Goal: Information Seeking & Learning: Find specific fact

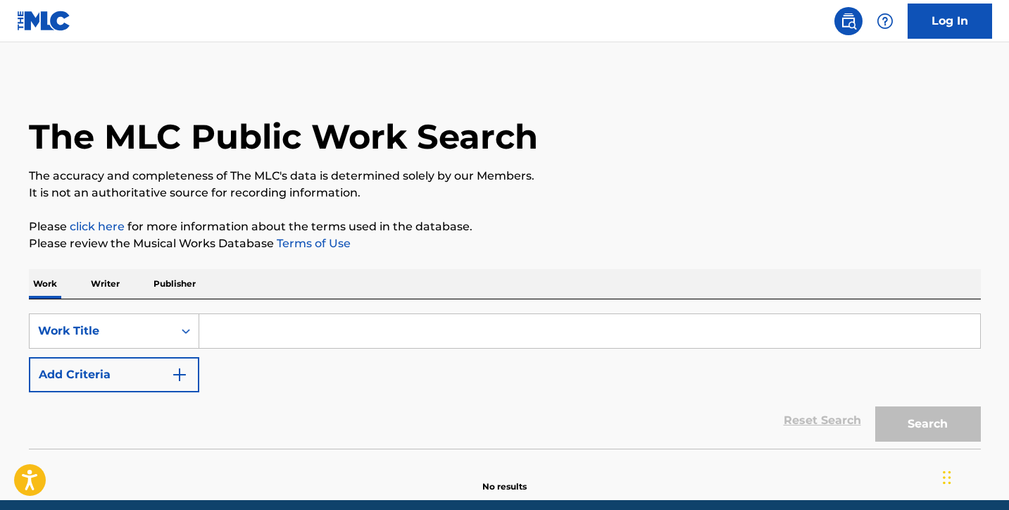
click at [151, 369] on button "Add Criteria" at bounding box center [114, 374] width 170 height 35
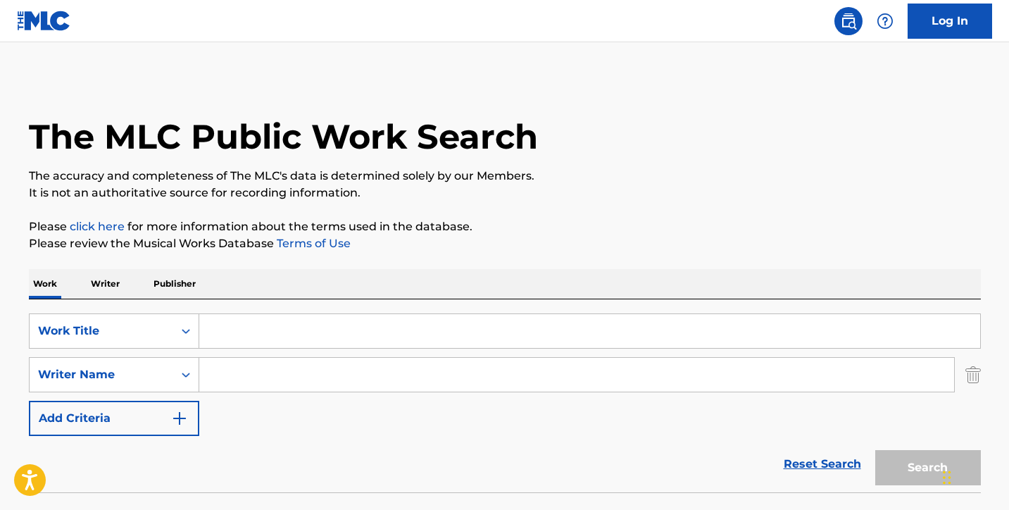
click at [224, 329] on input "Search Form" at bounding box center [589, 331] width 781 height 34
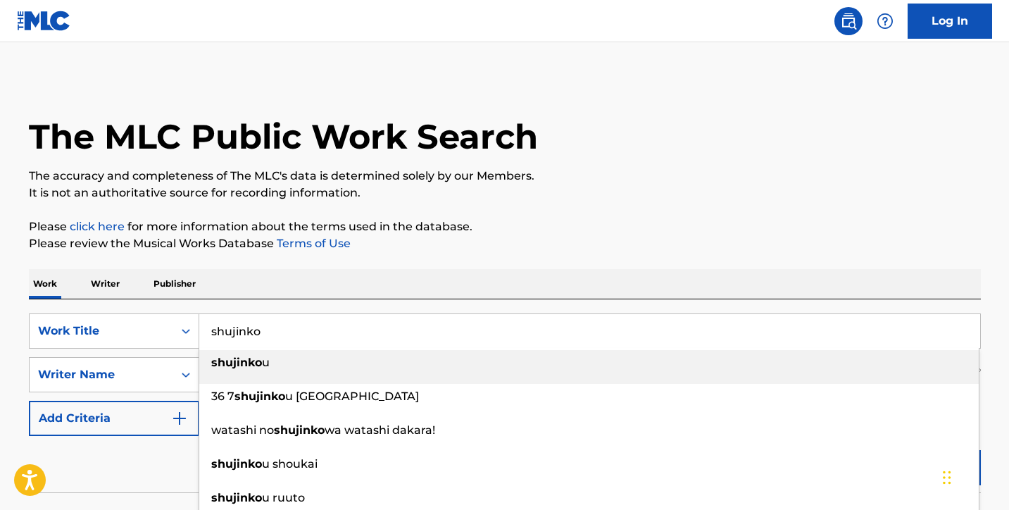
type input "shujinko"
click at [582, 157] on div "The MLC Public Work Search" at bounding box center [505, 128] width 952 height 103
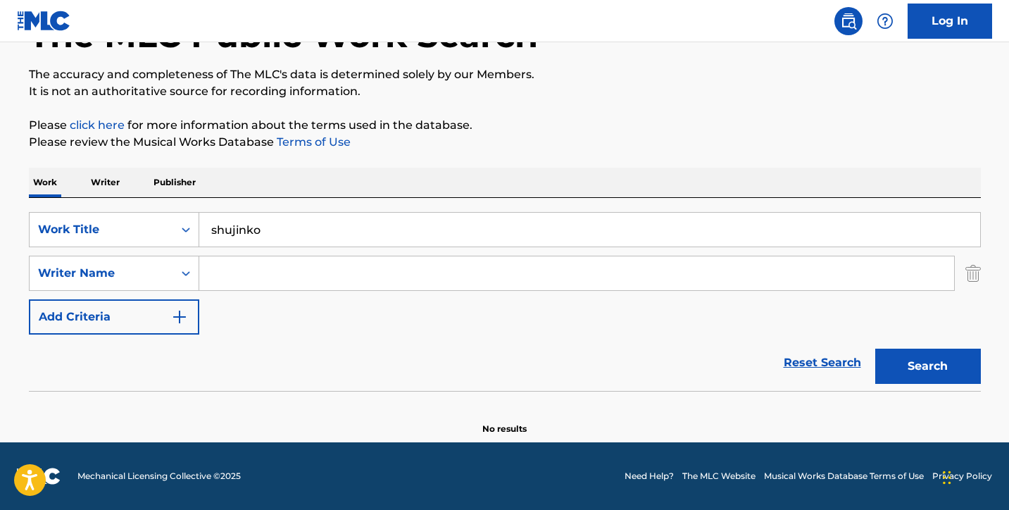
scroll to position [101, 0]
click at [914, 365] on button "Search" at bounding box center [928, 365] width 106 height 35
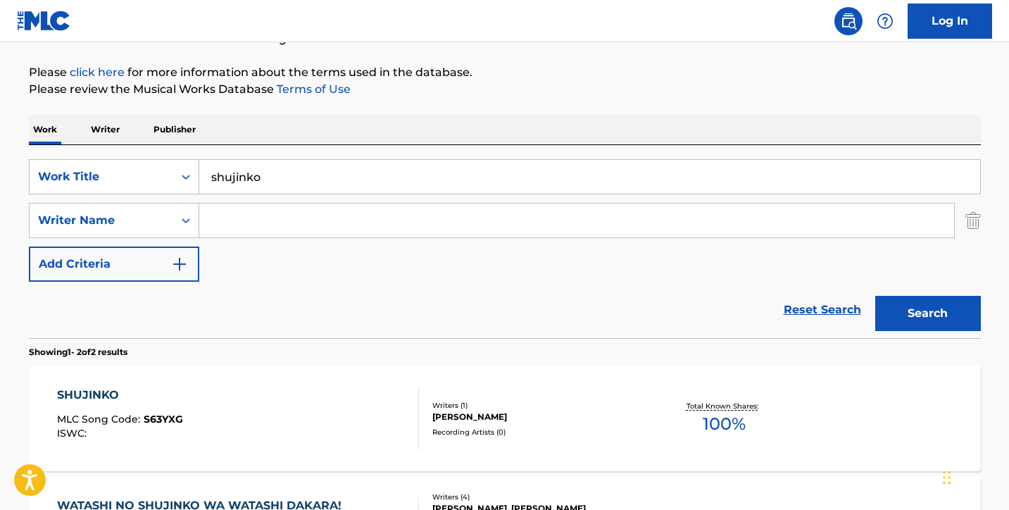
scroll to position [120, 0]
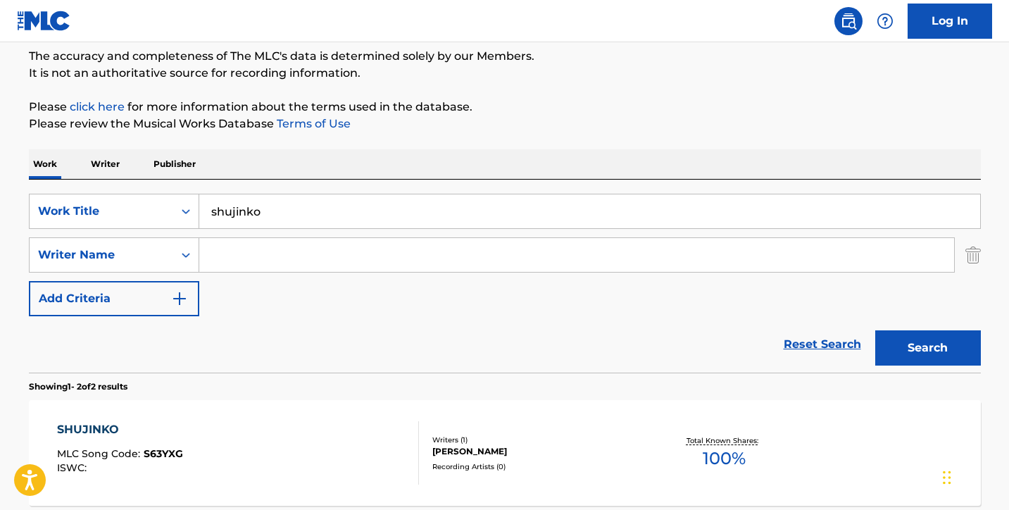
click at [235, 255] on input "Search Form" at bounding box center [576, 255] width 754 height 34
paste input "516907347"
type input "516907347"
drag, startPoint x: 270, startPoint y: 225, endPoint x: 139, endPoint y: 198, distance: 132.9
click at [139, 198] on div "SearchWithCriteriae84115ac-7abd-4c3a-9ed6-e35be8daecfc Work Title shujinko" at bounding box center [505, 211] width 952 height 35
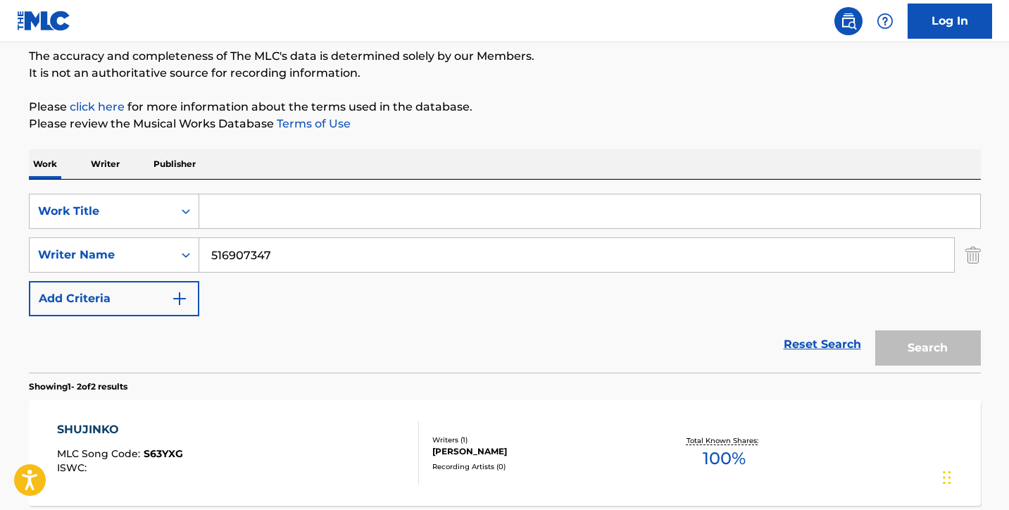
paste input "Yanagisawa"
type input "Yanagisawa"
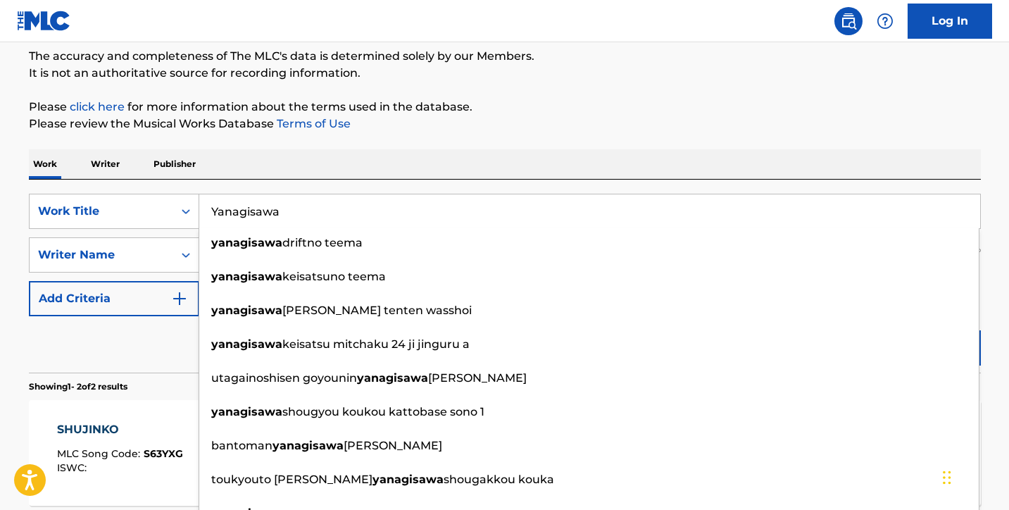
drag, startPoint x: 305, startPoint y: 209, endPoint x: 144, endPoint y: 192, distance: 162.8
click at [144, 192] on div "SearchWithCriteriae84115ac-7abd-4c3a-9ed6-e35be8daecfc Work Title [PERSON_NAME]…" at bounding box center [505, 275] width 952 height 193
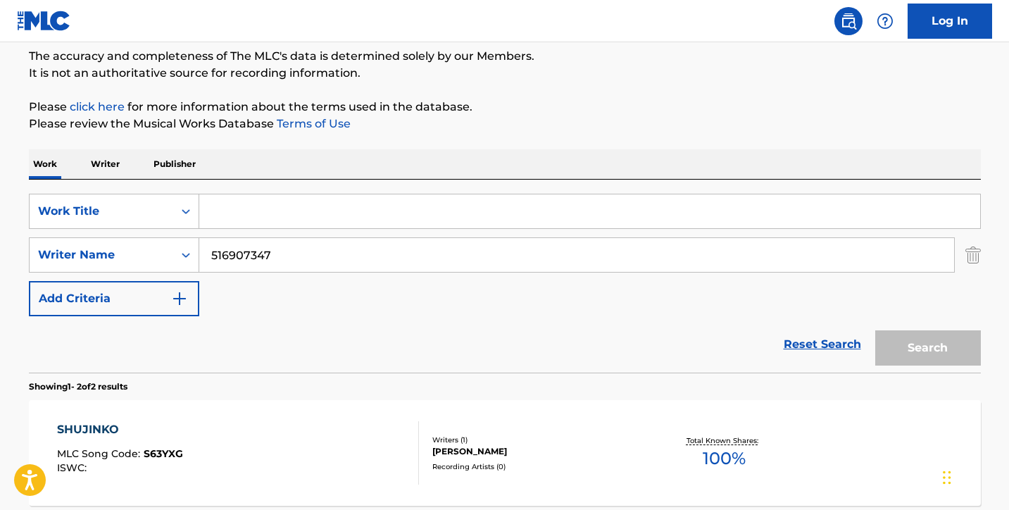
click at [120, 161] on p "Writer" at bounding box center [105, 164] width 37 height 30
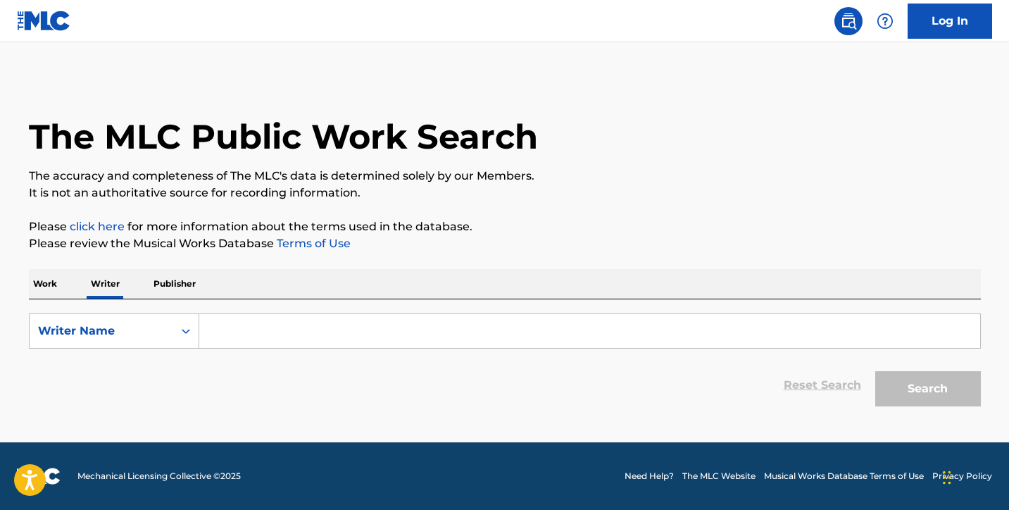
click at [254, 338] on input "Search Form" at bounding box center [589, 331] width 781 height 34
paste input "Yanagisawa"
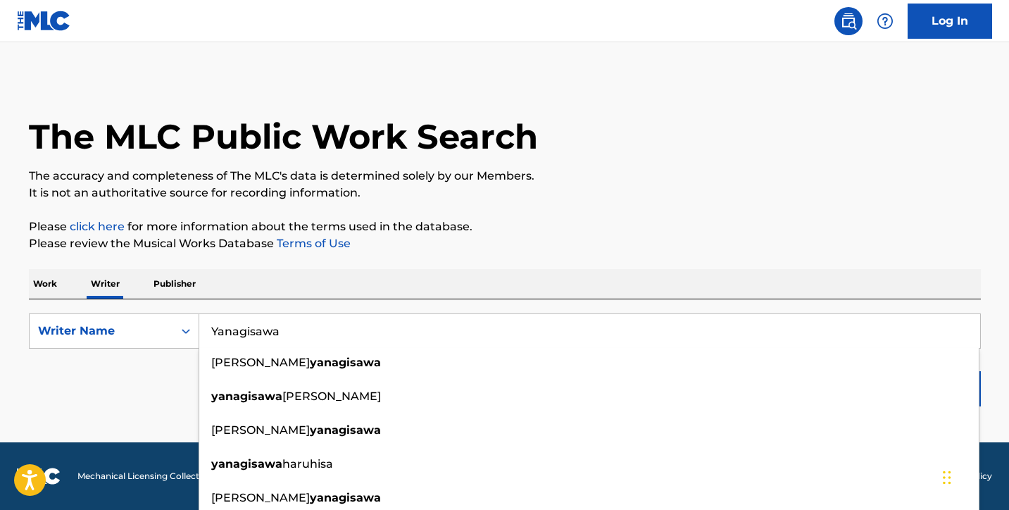
type input "Yanagisawa"
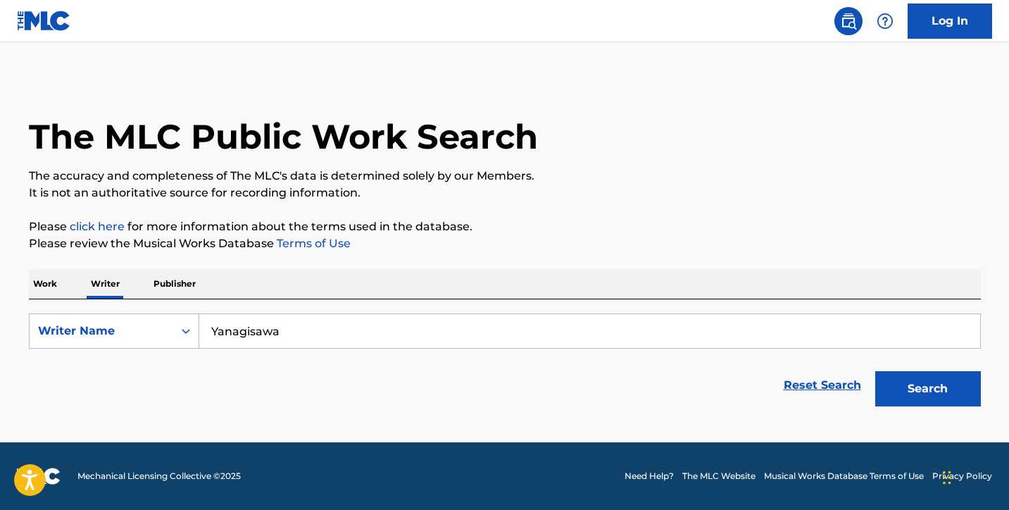
click at [870, 184] on p "It is not an authoritative source for recording information." at bounding box center [505, 192] width 952 height 17
click at [926, 391] on button "Search" at bounding box center [928, 388] width 106 height 35
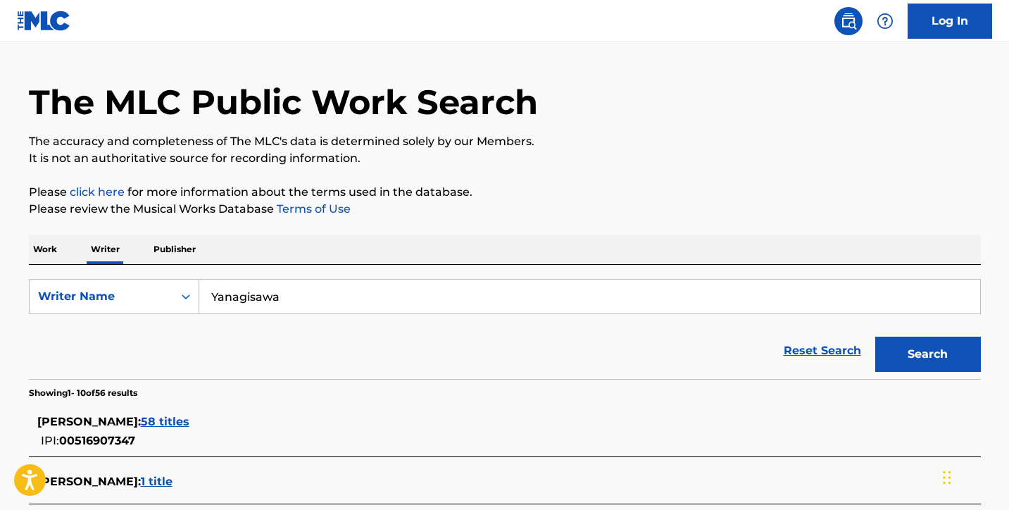
scroll to position [40, 0]
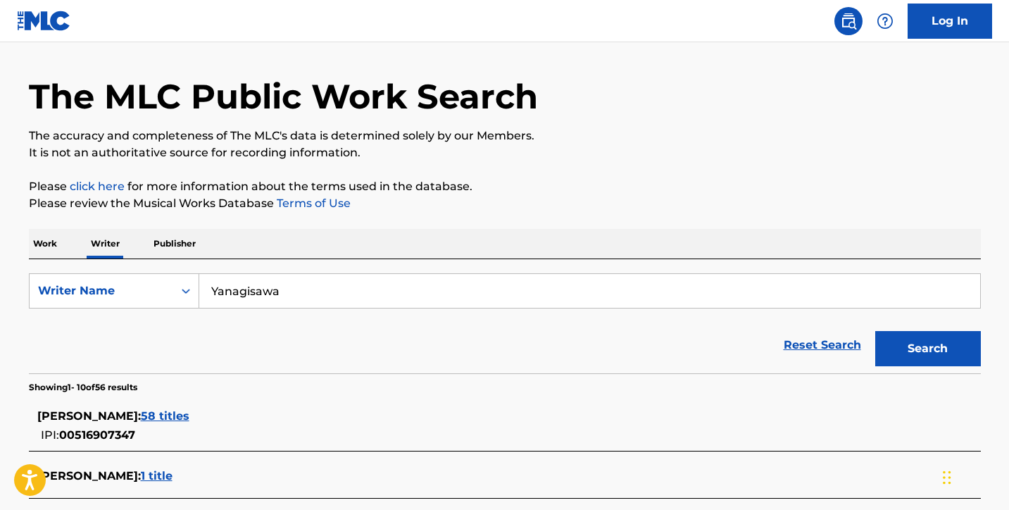
click at [189, 414] on span "58 titles" at bounding box center [165, 415] width 49 height 13
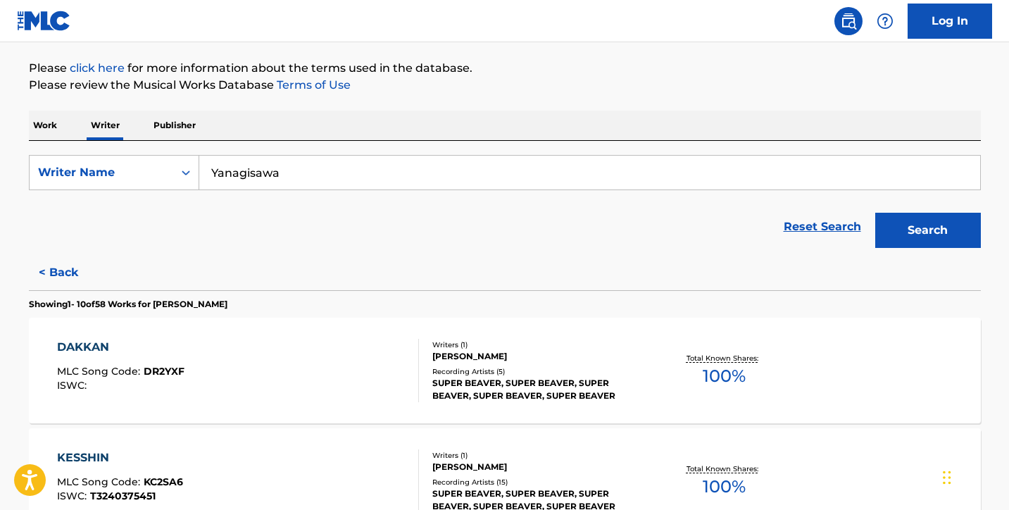
scroll to position [198, 0]
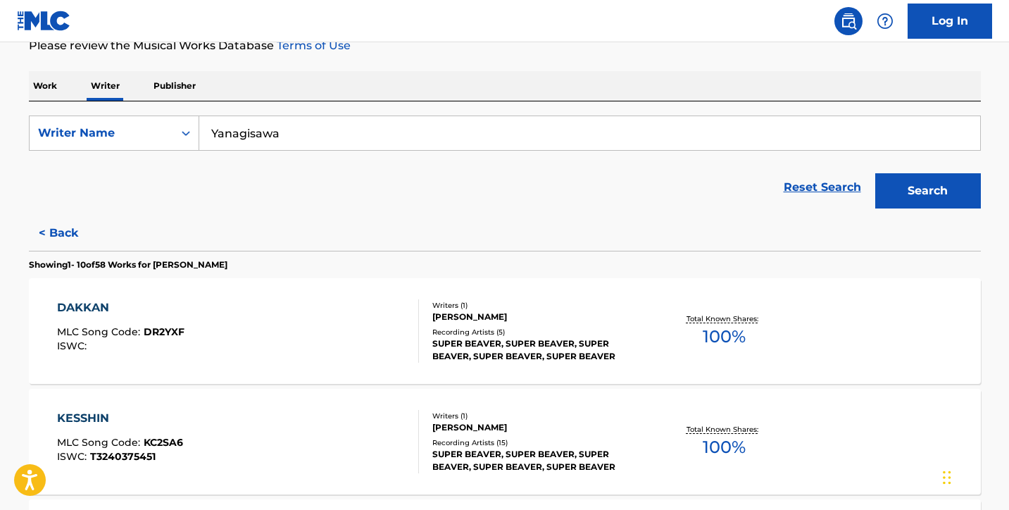
click at [250, 339] on div "DAKKAN MLC Song Code : DR2YXF ISWC :" at bounding box center [238, 330] width 362 height 63
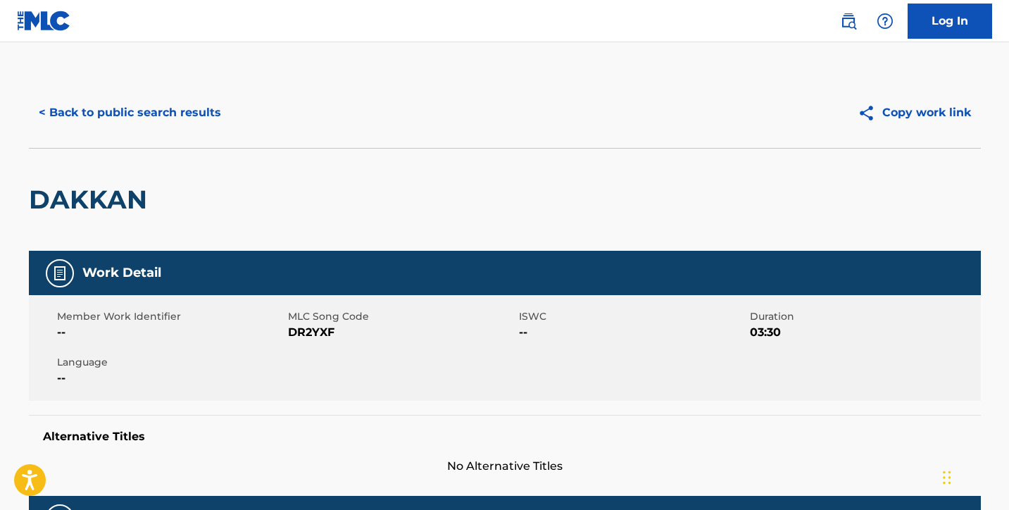
click at [182, 99] on button "< Back to public search results" at bounding box center [130, 112] width 202 height 35
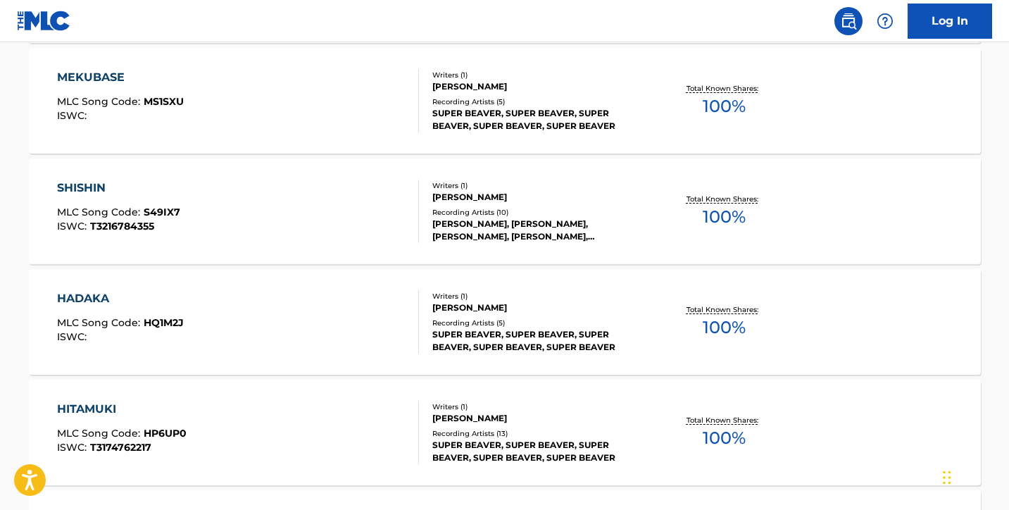
scroll to position [973, 0]
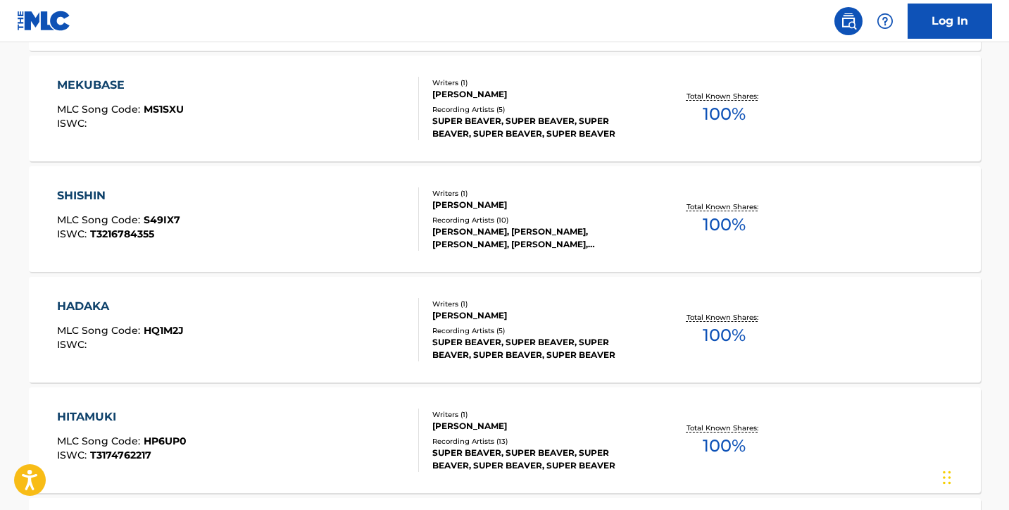
click at [254, 191] on div "SHISHIN MLC Song Code : S49IX7 ISWC : T3216784355" at bounding box center [238, 218] width 362 height 63
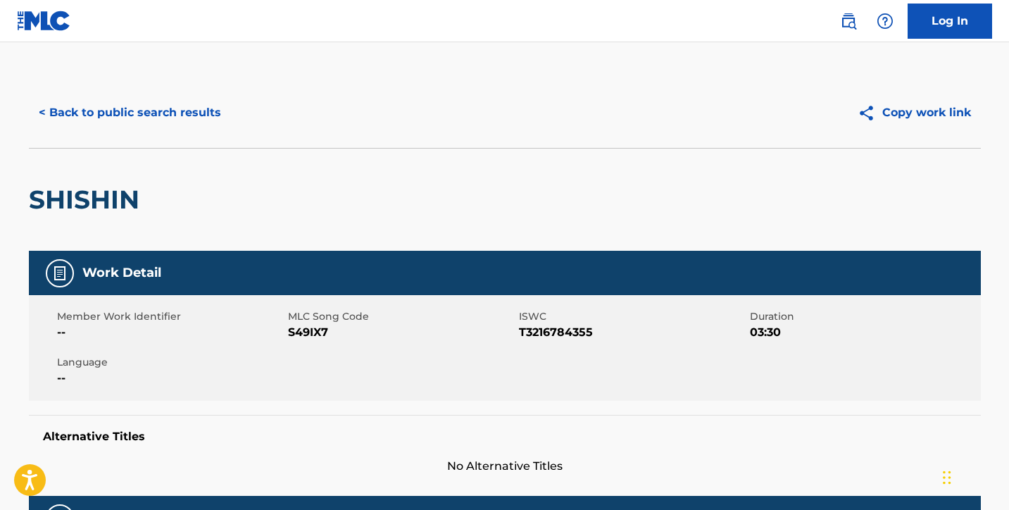
click at [116, 102] on button "< Back to public search results" at bounding box center [130, 112] width 202 height 35
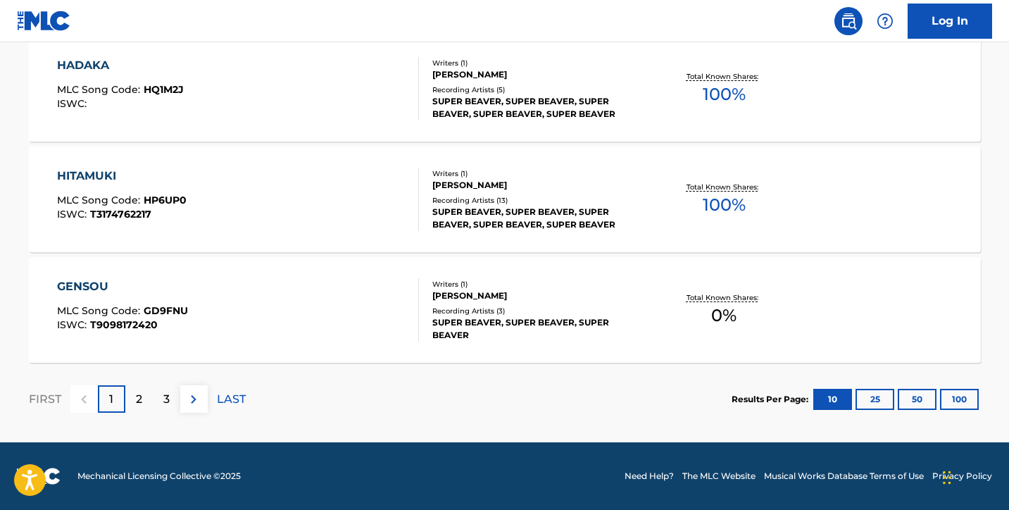
scroll to position [1213, 0]
click at [213, 207] on div "HITAMUKI MLC Song Code : HP6UP0 ISWC : T3174762217" at bounding box center [238, 199] width 362 height 63
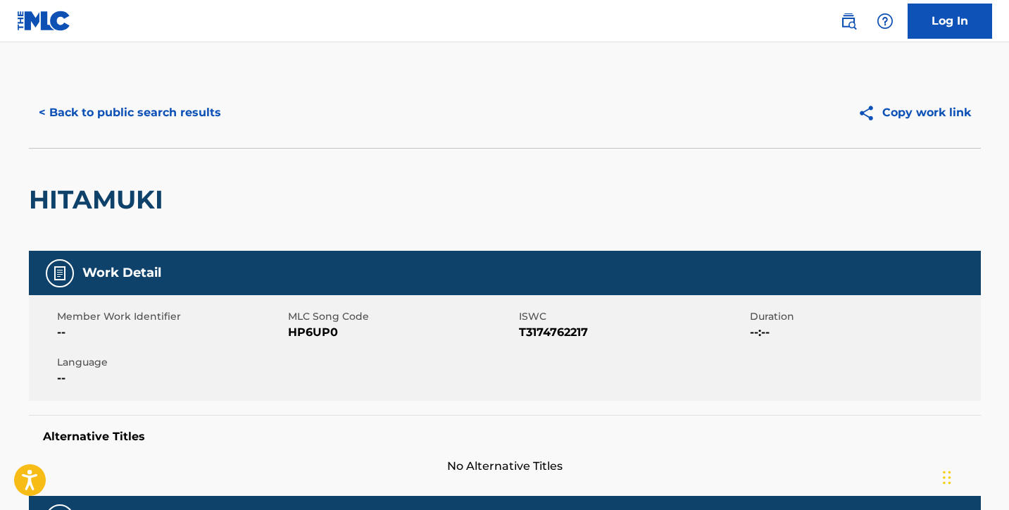
click at [175, 122] on button "< Back to public search results" at bounding box center [130, 112] width 202 height 35
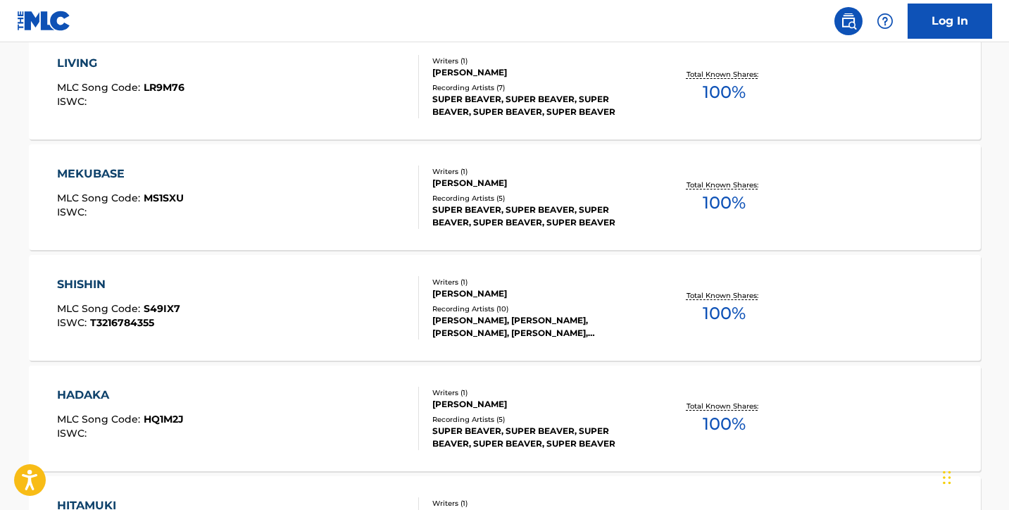
scroll to position [966, 0]
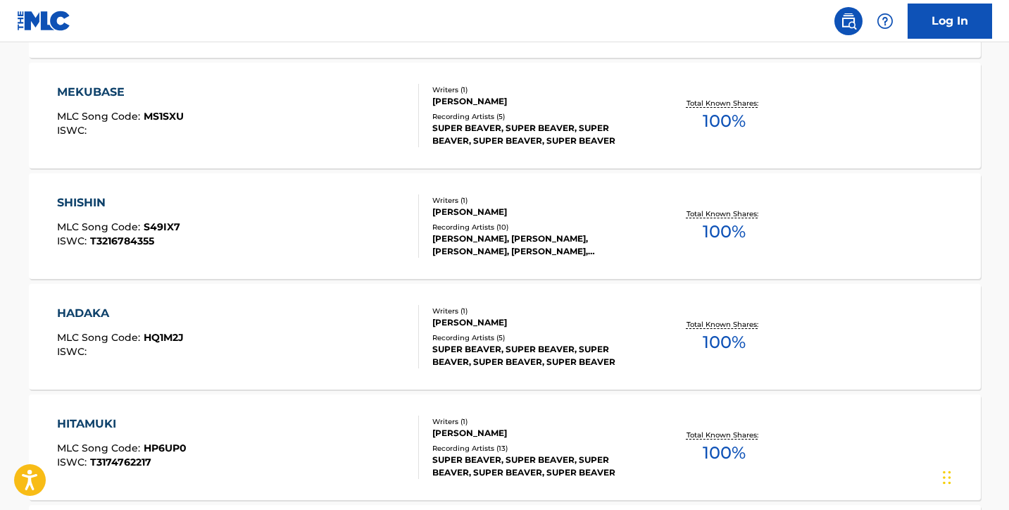
click at [179, 330] on div "HADAKA MLC Song Code : HQ1M2J ISWC :" at bounding box center [120, 336] width 127 height 63
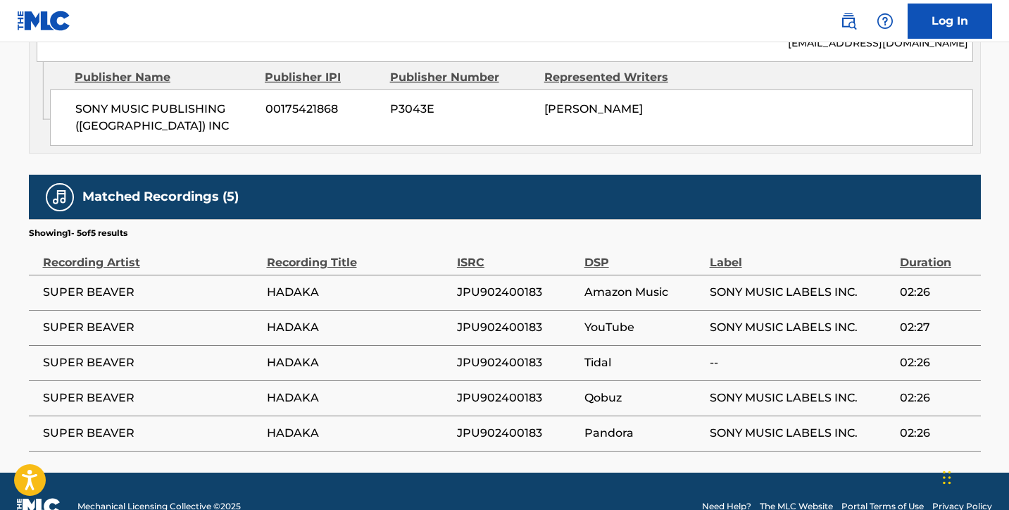
scroll to position [857, 0]
